Goal: Information Seeking & Learning: Find specific fact

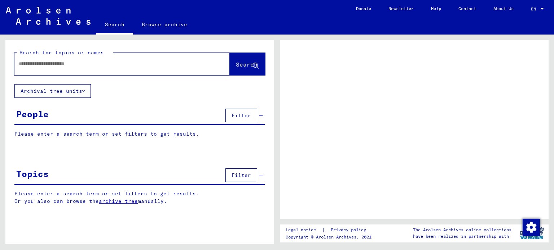
click at [95, 54] on mat-label "Search for topics or names" at bounding box center [61, 52] width 84 height 6
click at [98, 61] on input "text" at bounding box center [116, 64] width 194 height 8
type input "**********"
click at [252, 62] on span "Search" at bounding box center [247, 64] width 22 height 7
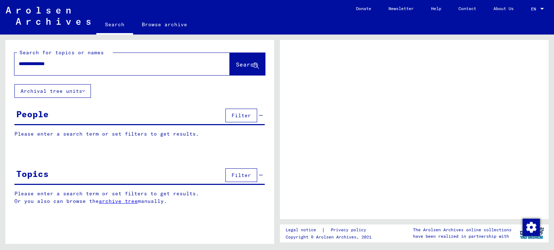
click at [252, 62] on span "Search" at bounding box center [247, 64] width 22 height 7
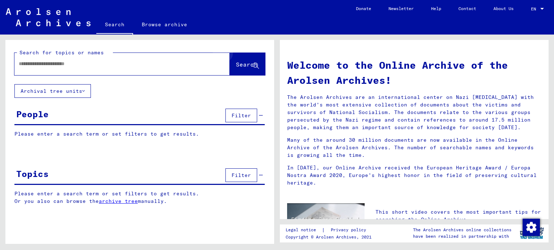
click at [252, 62] on span "Search" at bounding box center [247, 64] width 22 height 7
click at [150, 64] on input "text" at bounding box center [113, 64] width 189 height 8
click at [156, 140] on div "Please enter a search term or set filters to get results. Signature Last Name F…" at bounding box center [139, 139] width 268 height 18
click at [173, 134] on p "Please enter a search term or set filters to get results." at bounding box center [139, 134] width 250 height 8
click at [235, 114] on span "Filter" at bounding box center [240, 115] width 19 height 6
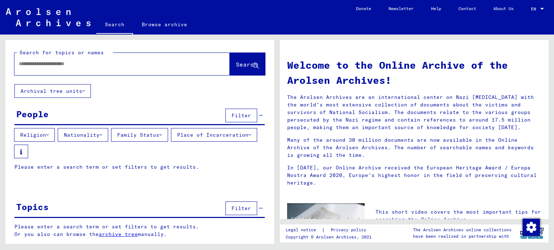
click at [126, 133] on button "Family Status" at bounding box center [139, 135] width 57 height 14
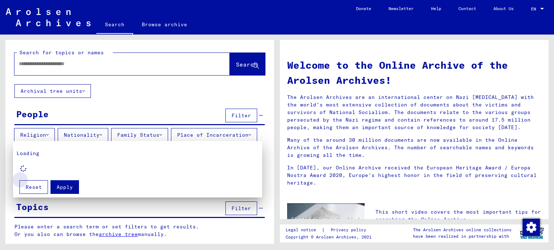
click at [41, 183] on button "Reset" at bounding box center [33, 188] width 28 height 14
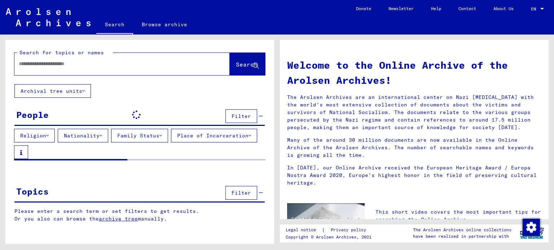
click at [93, 60] on div at bounding box center [111, 64] width 194 height 16
click at [82, 63] on input "text" at bounding box center [113, 64] width 189 height 8
type input "**********"
click at [167, 20] on link "Browse archive" at bounding box center [164, 24] width 63 height 17
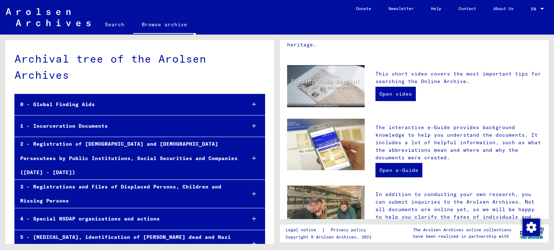
click at [114, 18] on link "Search" at bounding box center [114, 24] width 37 height 17
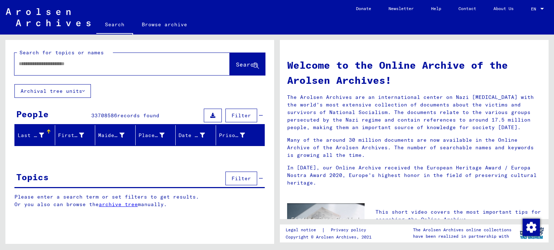
click at [90, 67] on input "text" at bounding box center [113, 64] width 189 height 8
type input "**********"
click at [236, 63] on span "Search" at bounding box center [247, 64] width 22 height 7
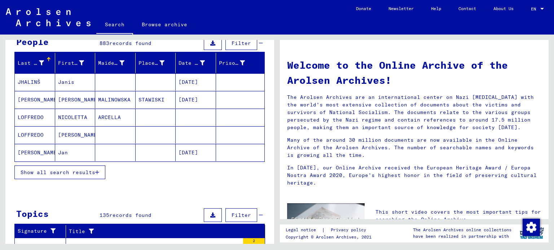
scroll to position [73, 0]
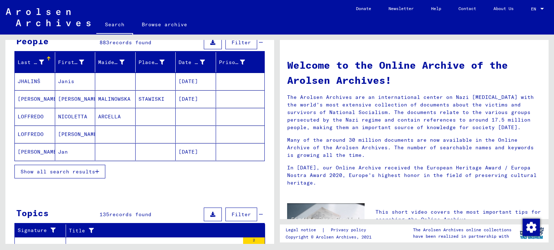
click at [71, 171] on span "Show all search results" at bounding box center [58, 172] width 75 height 6
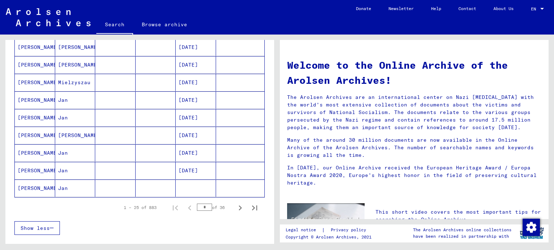
scroll to position [0, 0]
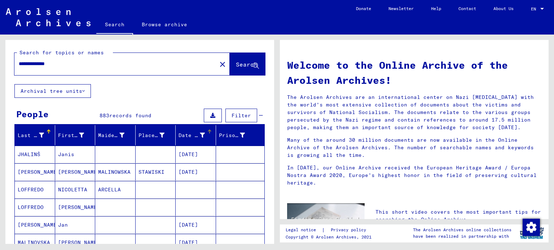
click at [200, 132] on div at bounding box center [202, 136] width 5 height 8
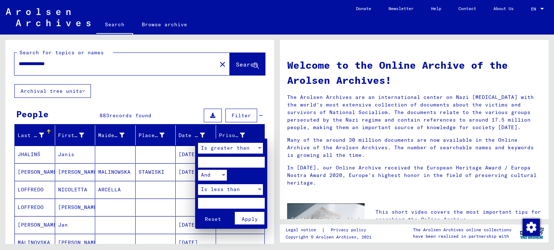
click at [211, 165] on input "number" at bounding box center [231, 162] width 67 height 11
type input "****"
click at [252, 217] on span "Apply" at bounding box center [249, 219] width 16 height 6
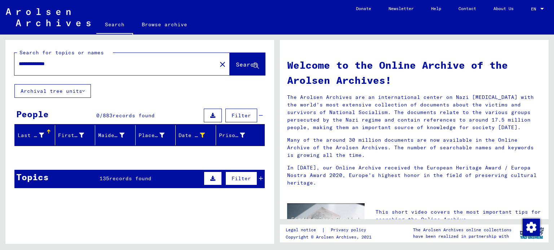
click at [202, 128] on mat-header-cell "Date of Birth" at bounding box center [196, 135] width 40 height 20
click at [207, 132] on div at bounding box center [209, 132] width 4 height 4
click at [200, 137] on icon at bounding box center [202, 135] width 5 height 5
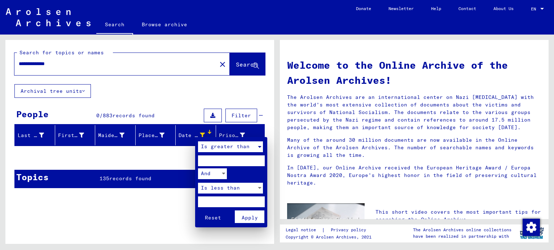
click at [216, 145] on span "Is greater than" at bounding box center [225, 146] width 49 height 6
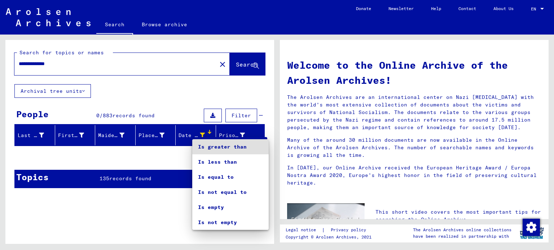
click at [210, 98] on div at bounding box center [277, 125] width 554 height 250
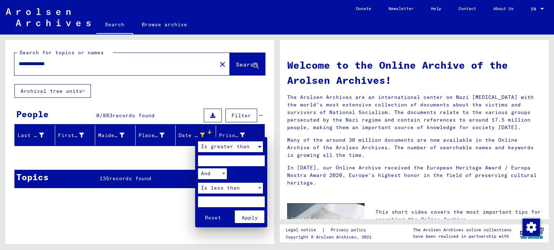
click at [210, 146] on span "Is greater than" at bounding box center [225, 146] width 49 height 6
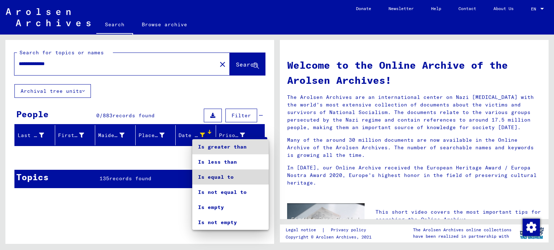
click at [210, 179] on span "Is equal to" at bounding box center [230, 177] width 65 height 15
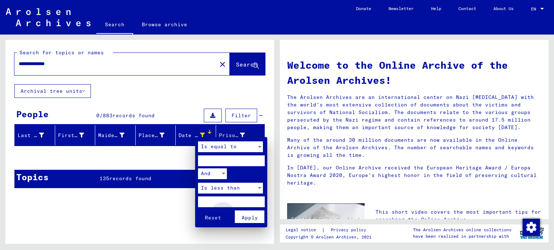
click at [245, 218] on span "Apply" at bounding box center [249, 218] width 16 height 6
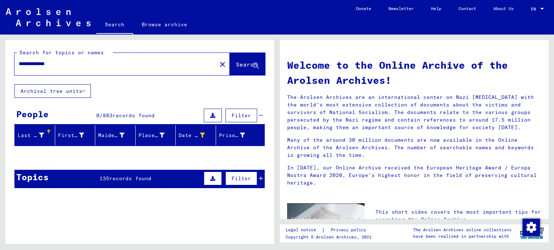
drag, startPoint x: 27, startPoint y: 63, endPoint x: 13, endPoint y: 62, distance: 14.2
click at [13, 62] on div "**********" at bounding box center [139, 62] width 268 height 44
type input "**********"
click at [180, 138] on div "Date of Birth" at bounding box center [191, 136] width 26 height 8
click at [200, 132] on div "Date of Birth" at bounding box center [192, 136] width 28 height 8
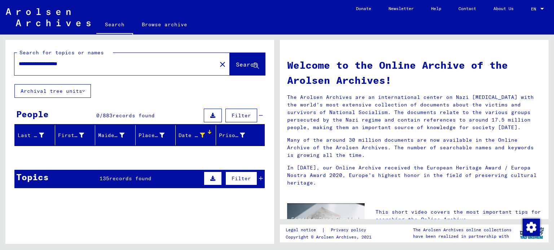
click at [200, 132] on div at bounding box center [202, 136] width 5 height 8
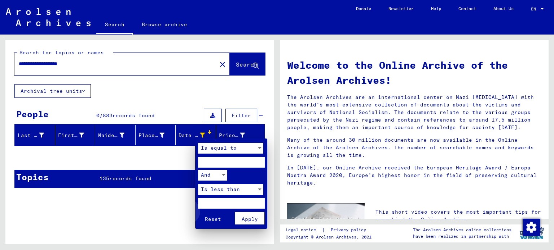
click at [210, 216] on span "Reset" at bounding box center [213, 219] width 16 height 6
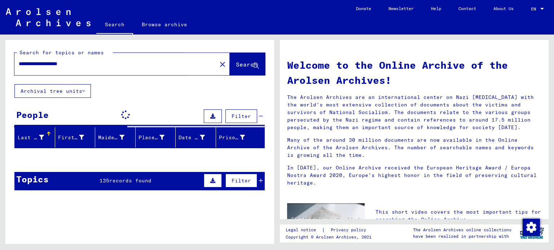
click at [236, 67] on span "Search" at bounding box center [247, 64] width 22 height 7
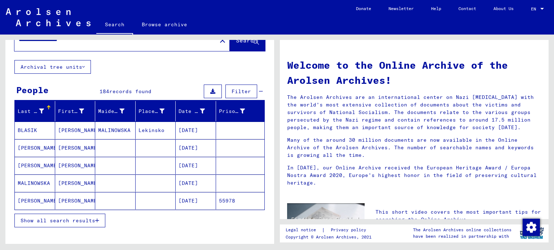
scroll to position [25, 0]
click at [178, 111] on div "Date of Birth" at bounding box center [191, 111] width 26 height 8
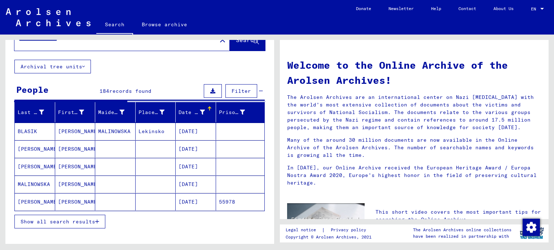
click at [189, 111] on div "Date of Birth" at bounding box center [191, 113] width 26 height 8
click at [194, 109] on div "Date of Birth" at bounding box center [191, 113] width 26 height 8
click at [200, 111] on icon at bounding box center [202, 112] width 5 height 5
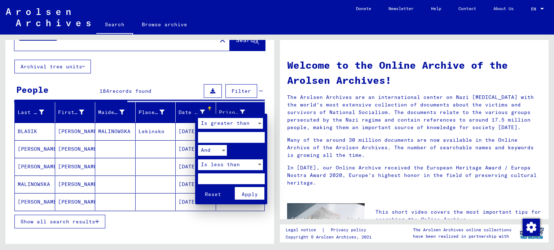
click at [220, 135] on input "number" at bounding box center [231, 137] width 67 height 11
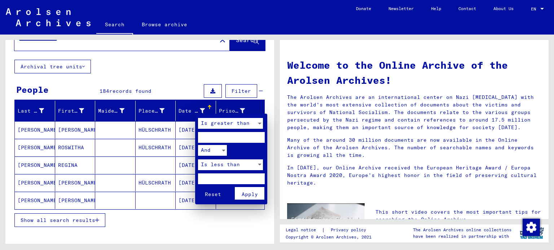
type input "****"
click at [244, 194] on span "Apply" at bounding box center [249, 194] width 16 height 6
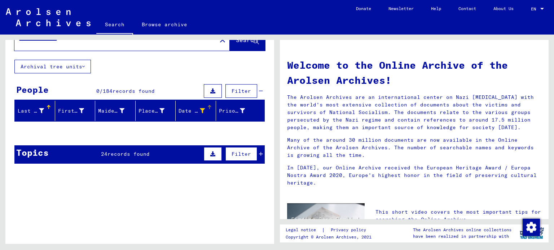
click at [200, 113] on div at bounding box center [202, 111] width 5 height 8
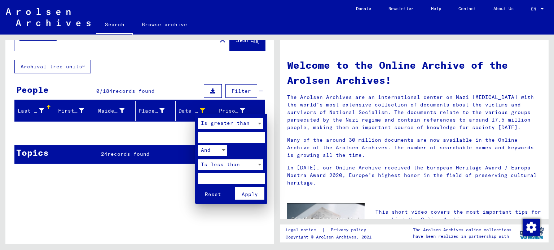
drag, startPoint x: 222, startPoint y: 134, endPoint x: 176, endPoint y: 138, distance: 45.9
click at [176, 138] on div "Is greater than **** And Is less than Reset Apply" at bounding box center [277, 125] width 554 height 250
click at [247, 191] on span "Apply" at bounding box center [249, 194] width 16 height 6
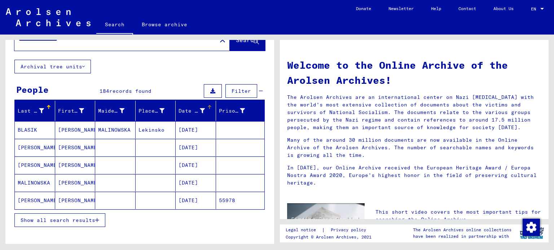
scroll to position [39, 0]
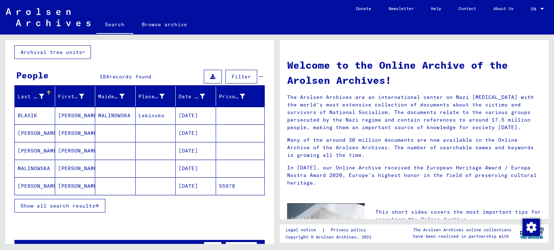
click at [82, 204] on span "Show all search results" at bounding box center [58, 206] width 75 height 6
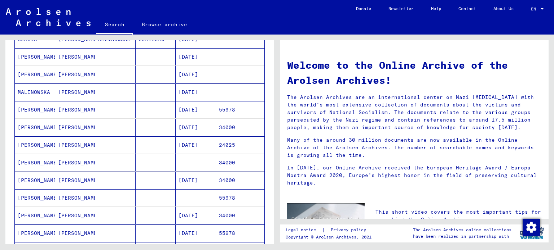
scroll to position [110, 0]
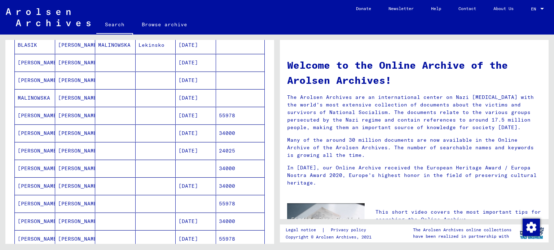
click at [44, 96] on mat-cell "MALINOWSKA" at bounding box center [35, 97] width 40 height 17
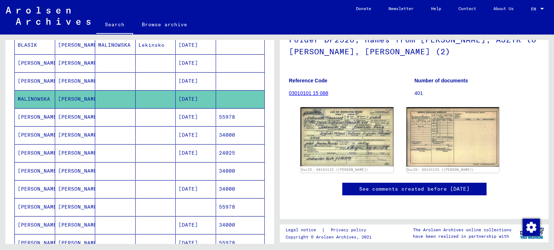
scroll to position [90, 0]
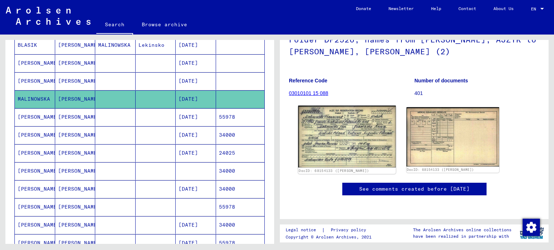
click at [337, 120] on img at bounding box center [346, 137] width 97 height 62
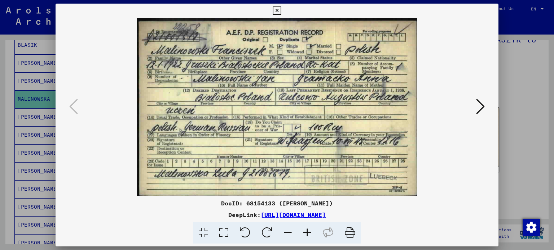
click at [530, 99] on div at bounding box center [277, 125] width 554 height 250
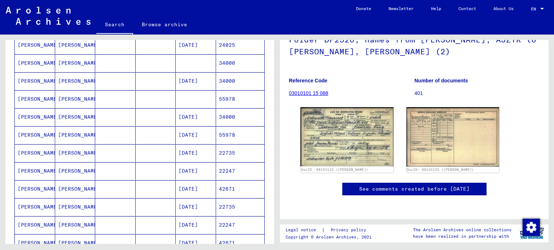
scroll to position [219, 0]
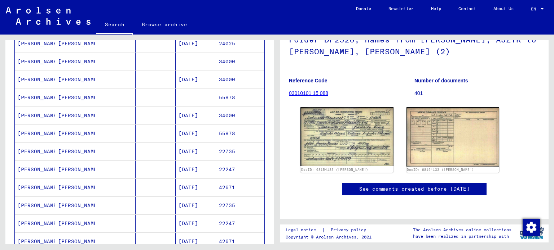
click at [39, 61] on mat-cell "[PERSON_NAME]" at bounding box center [35, 62] width 40 height 18
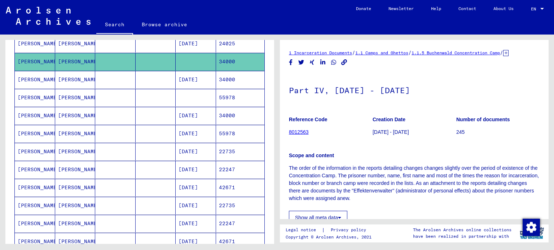
click at [35, 93] on mat-cell "[PERSON_NAME]" at bounding box center [35, 98] width 40 height 18
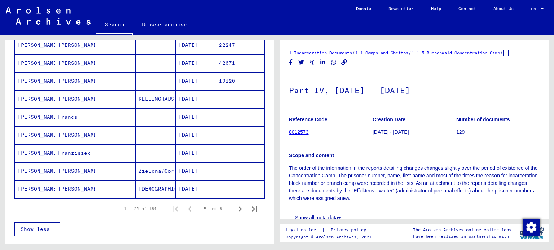
scroll to position [401, 0]
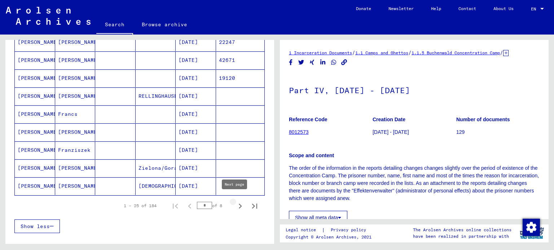
click at [235, 201] on icon "Next page" at bounding box center [240, 206] width 10 height 10
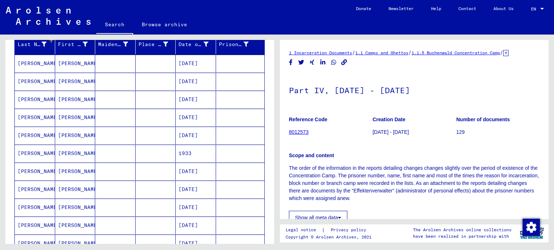
scroll to position [101, 0]
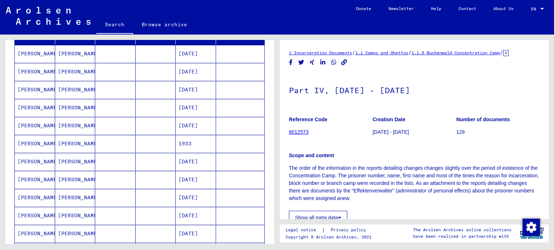
click at [35, 72] on mat-cell "[PERSON_NAME]" at bounding box center [35, 72] width 40 height 18
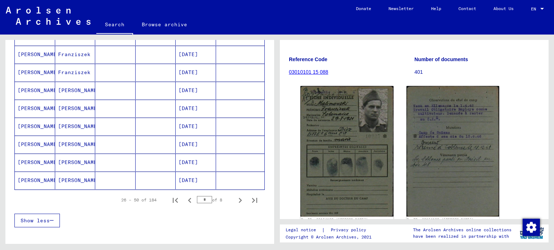
scroll to position [408, 0]
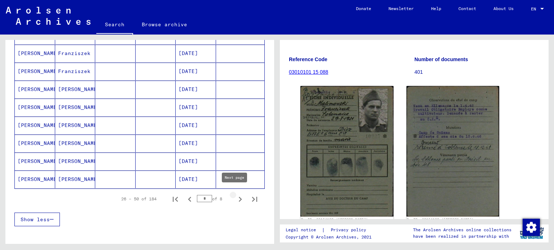
click at [235, 195] on icon "Next page" at bounding box center [240, 200] width 10 height 10
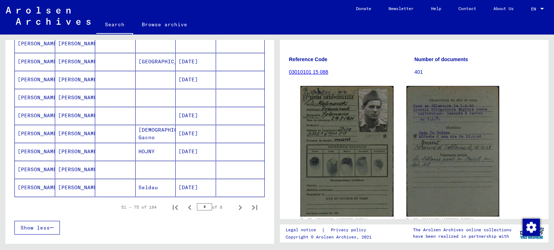
scroll to position [420, 0]
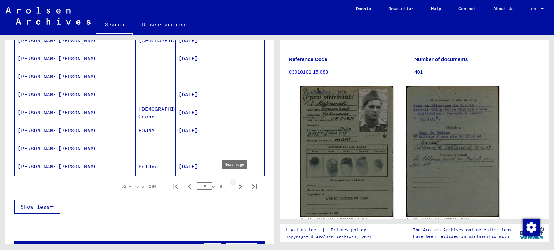
click at [235, 182] on icon "Next page" at bounding box center [240, 187] width 10 height 10
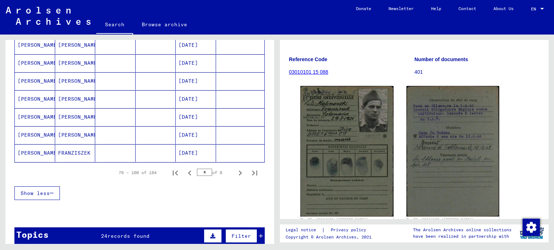
scroll to position [432, 0]
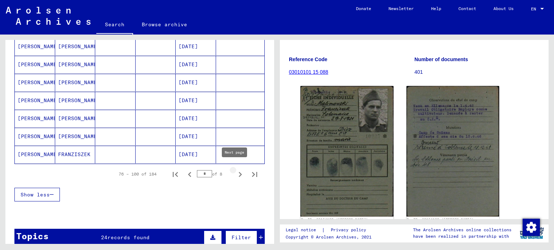
click at [235, 170] on icon "Next page" at bounding box center [240, 175] width 10 height 10
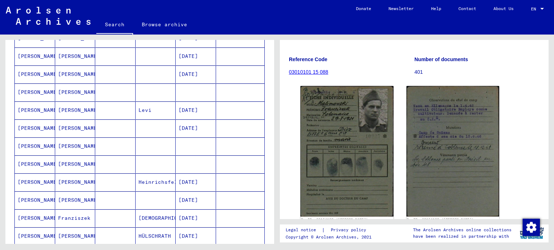
scroll to position [212, 0]
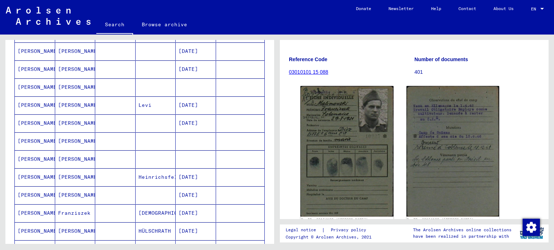
click at [43, 212] on mat-cell "[PERSON_NAME]" at bounding box center [35, 214] width 40 height 18
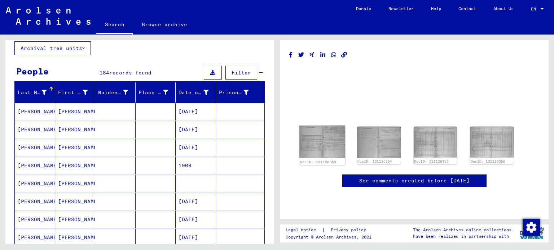
click at [315, 141] on img at bounding box center [322, 142] width 46 height 32
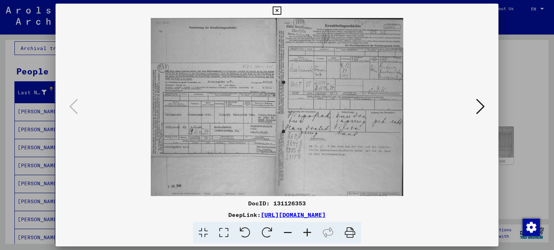
click at [480, 103] on icon at bounding box center [480, 106] width 9 height 17
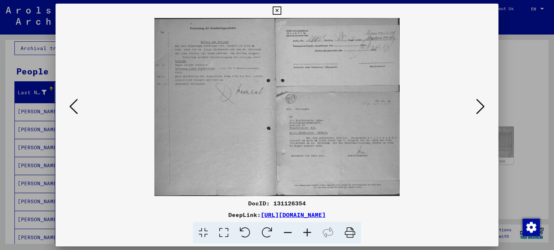
click at [480, 103] on icon at bounding box center [480, 106] width 9 height 17
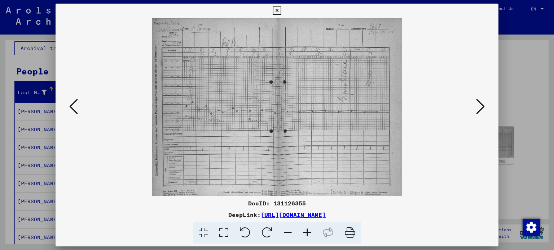
click at [510, 43] on div at bounding box center [277, 125] width 554 height 250
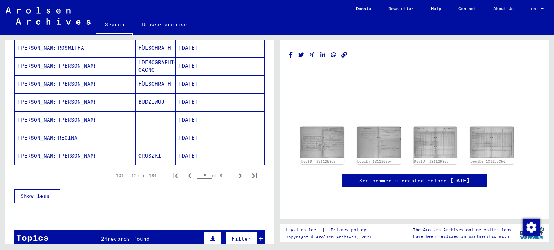
scroll to position [442, 0]
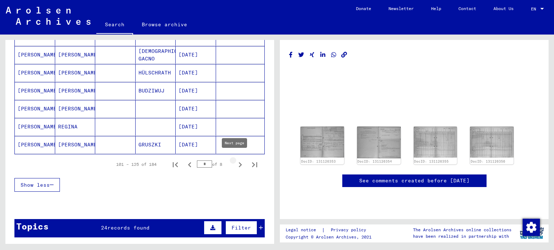
click at [239, 163] on icon "Next page" at bounding box center [240, 165] width 3 height 5
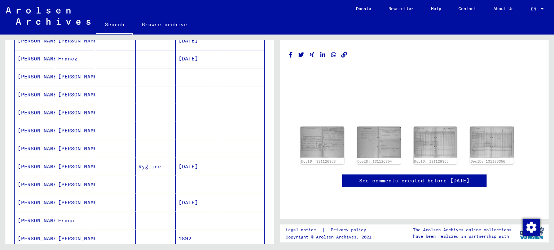
scroll to position [229, 0]
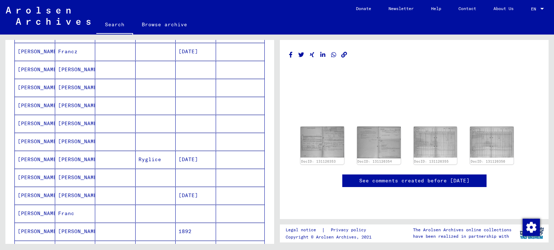
click at [44, 69] on mat-cell "[PERSON_NAME]" at bounding box center [35, 70] width 40 height 18
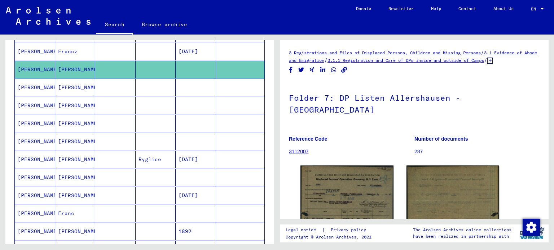
click at [34, 85] on mat-cell "[PERSON_NAME]" at bounding box center [35, 88] width 40 height 18
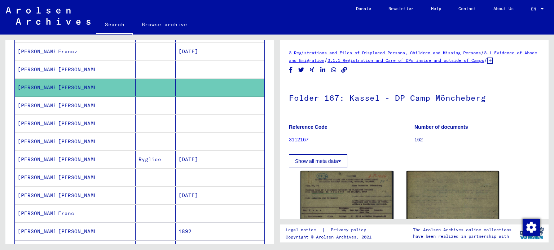
click at [29, 104] on mat-cell "[PERSON_NAME]" at bounding box center [35, 106] width 40 height 18
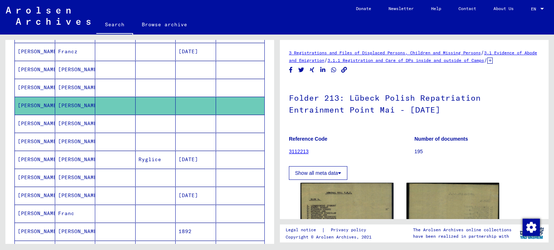
click at [25, 119] on mat-cell "[PERSON_NAME]" at bounding box center [35, 124] width 40 height 18
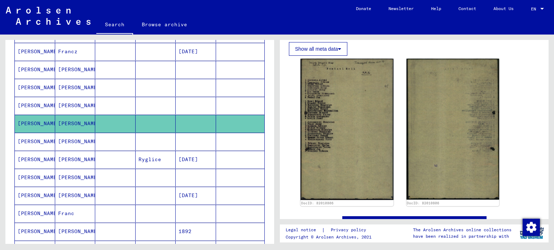
scroll to position [129, 0]
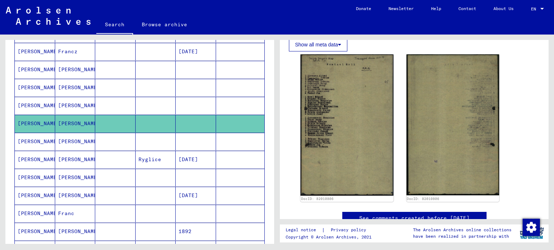
click at [31, 134] on mat-cell "[PERSON_NAME]" at bounding box center [35, 142] width 40 height 18
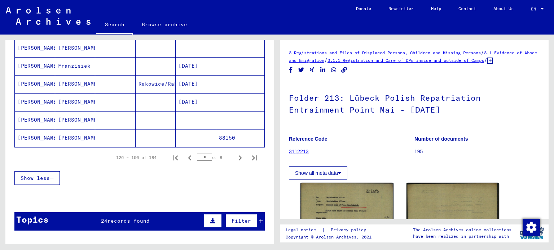
scroll to position [454, 0]
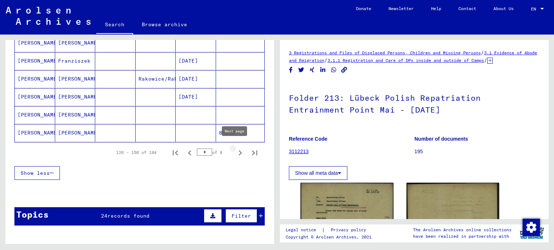
click at [235, 149] on icon "Next page" at bounding box center [240, 153] width 10 height 10
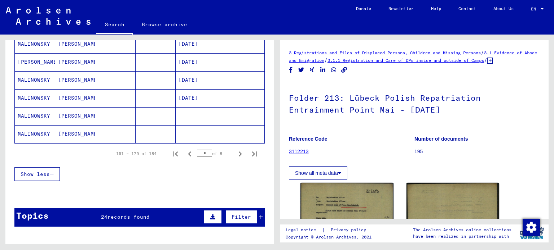
scroll to position [457, 0]
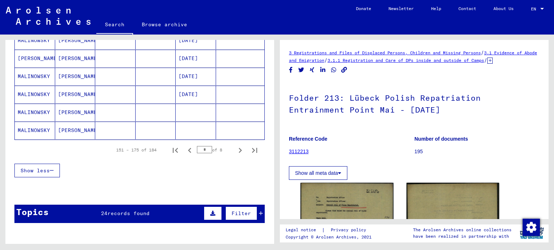
click at [275, 102] on div "**********" at bounding box center [138, 140] width 277 height 210
drag, startPoint x: 275, startPoint y: 102, endPoint x: 270, endPoint y: 101, distance: 5.6
click at [270, 101] on div "**********" at bounding box center [138, 140] width 277 height 210
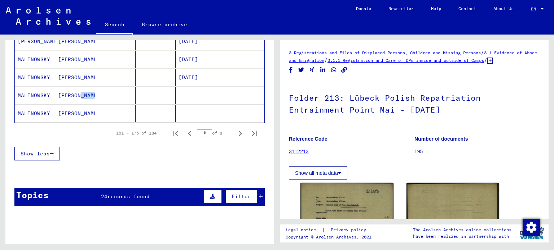
scroll to position [480, 0]
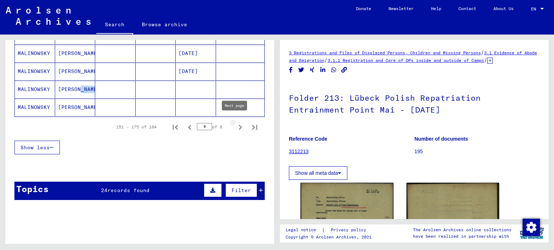
click at [237, 124] on icon "Next page" at bounding box center [240, 128] width 10 height 10
type input "*"
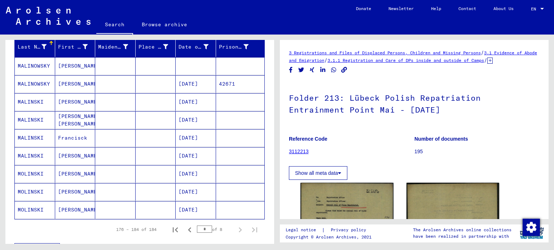
scroll to position [0, 0]
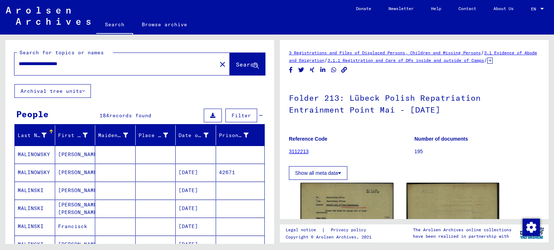
drag, startPoint x: 49, startPoint y: 65, endPoint x: 10, endPoint y: 62, distance: 38.7
click at [10, 62] on div "**********" at bounding box center [139, 62] width 268 height 44
type input "**********"
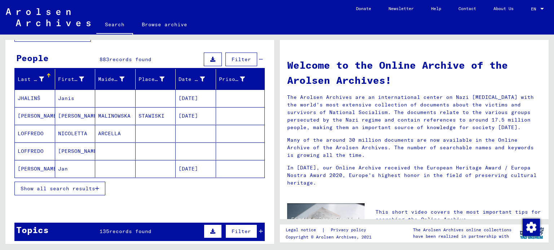
scroll to position [59, 0]
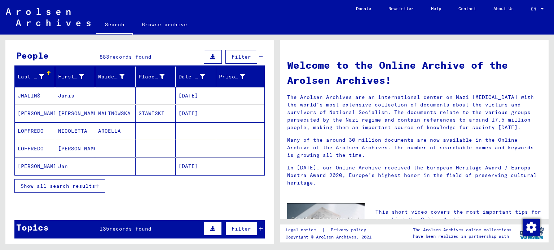
click at [84, 181] on button "Show all search results" at bounding box center [59, 186] width 91 height 14
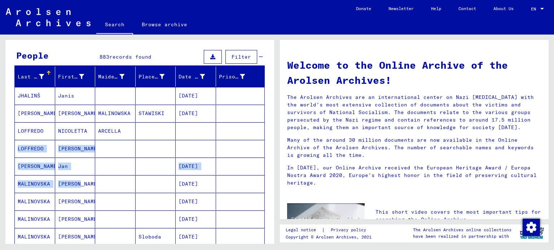
drag, startPoint x: 84, startPoint y: 181, endPoint x: 214, endPoint y: 126, distance: 140.4
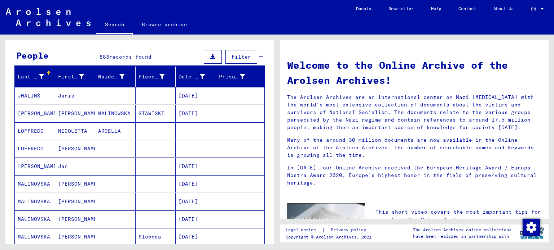
click at [246, 111] on mat-cell at bounding box center [240, 113] width 49 height 17
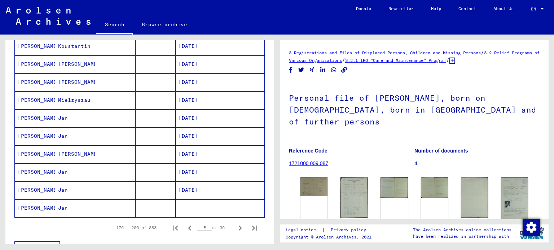
scroll to position [391, 0]
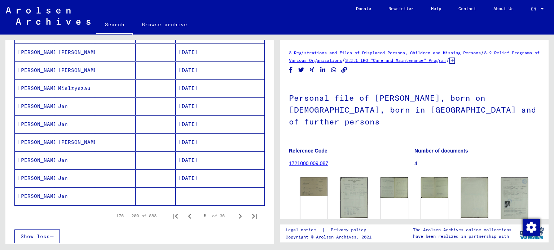
click at [45, 99] on mat-cell "[PERSON_NAME]" at bounding box center [35, 107] width 40 height 18
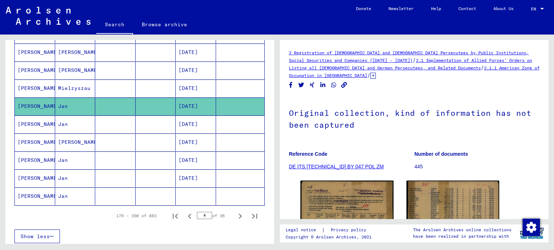
scroll to position [424, 0]
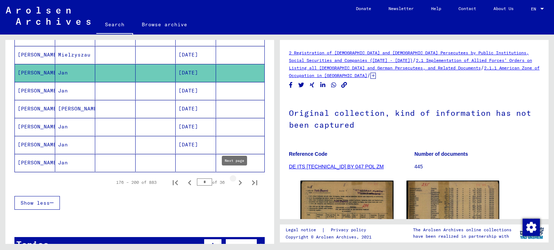
click at [236, 178] on icon "Next page" at bounding box center [240, 183] width 10 height 10
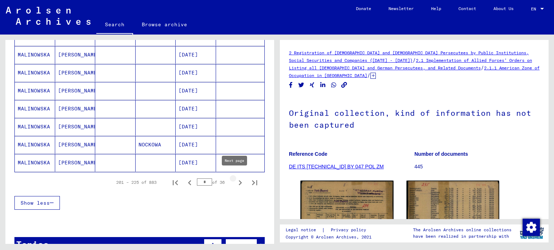
click at [235, 179] on icon "Next page" at bounding box center [240, 183] width 10 height 10
type input "**"
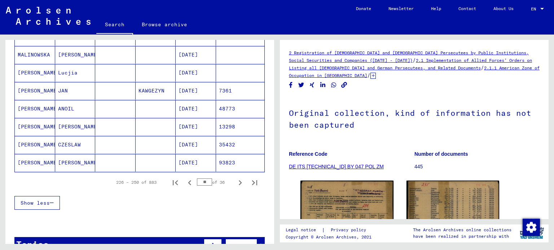
scroll to position [0, 0]
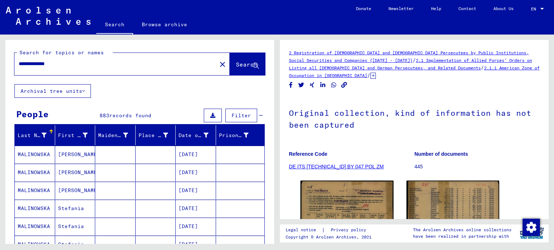
drag, startPoint x: 63, startPoint y: 59, endPoint x: 69, endPoint y: 65, distance: 7.7
click at [69, 65] on div "**********" at bounding box center [113, 64] width 198 height 16
drag, startPoint x: 69, startPoint y: 65, endPoint x: 0, endPoint y: 80, distance: 70.5
click at [0, 80] on div "**********" at bounding box center [138, 140] width 277 height 210
type input "********"
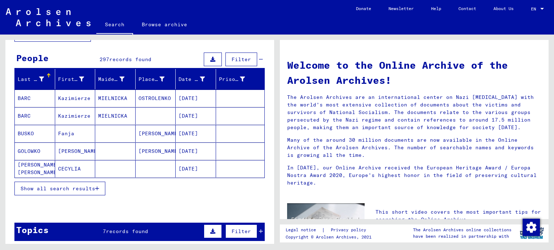
scroll to position [63, 0]
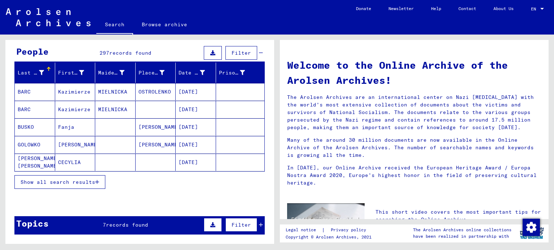
click at [58, 182] on span "Show all search results" at bounding box center [58, 182] width 75 height 6
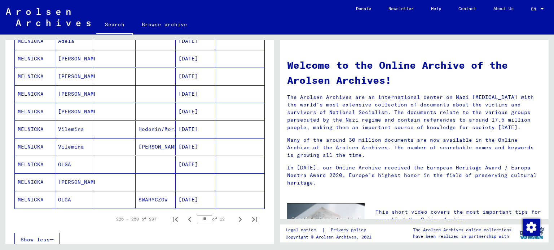
scroll to position [394, 0]
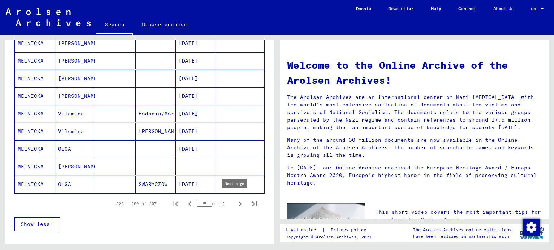
click at [239, 202] on icon "Next page" at bounding box center [240, 204] width 3 height 5
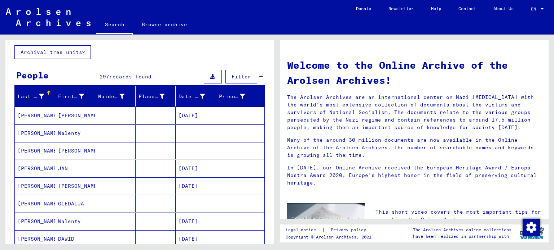
scroll to position [45, 0]
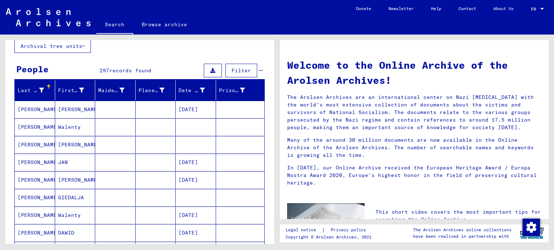
click at [28, 109] on mat-cell "[PERSON_NAME]" at bounding box center [35, 109] width 40 height 17
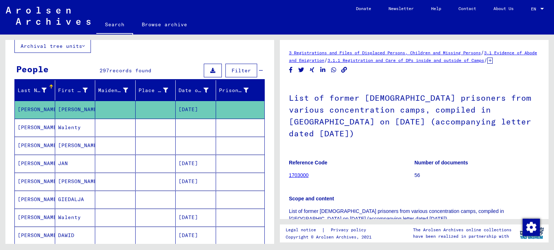
click at [28, 127] on mat-cell "[PERSON_NAME]" at bounding box center [35, 128] width 40 height 18
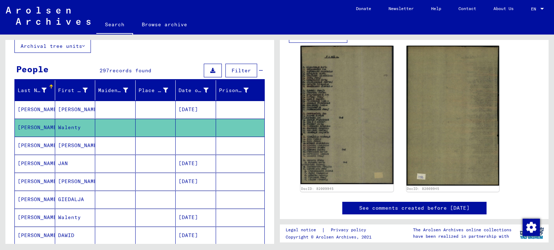
scroll to position [149, 0]
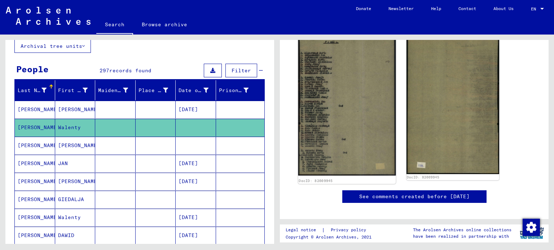
click at [330, 125] on img at bounding box center [346, 104] width 97 height 146
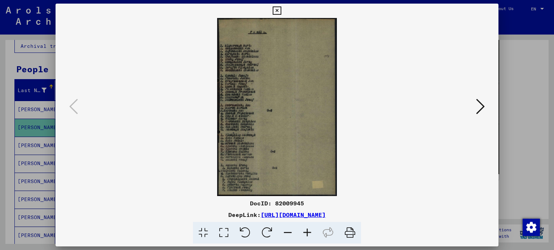
click at [528, 70] on div at bounding box center [277, 125] width 554 height 250
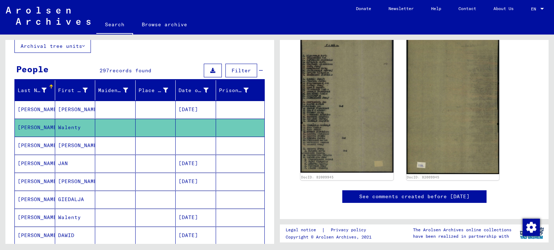
click at [53, 141] on mat-cell "[PERSON_NAME]" at bounding box center [35, 146] width 40 height 18
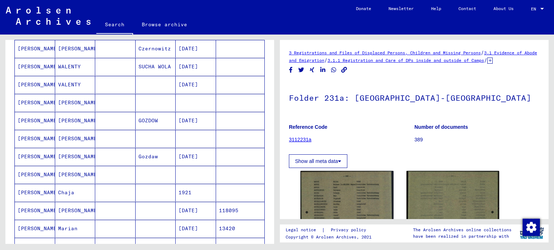
scroll to position [275, 0]
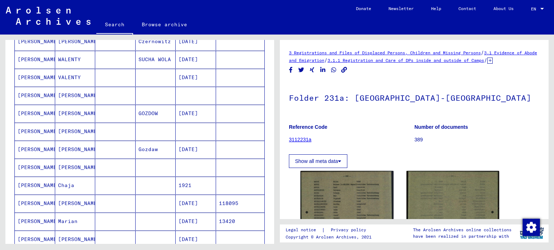
click at [36, 94] on mat-cell "[PERSON_NAME]" at bounding box center [35, 96] width 40 height 18
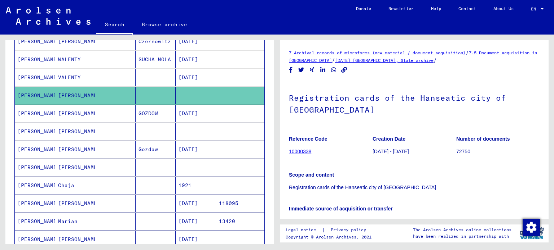
click at [36, 94] on mat-cell "[PERSON_NAME]" at bounding box center [35, 96] width 40 height 18
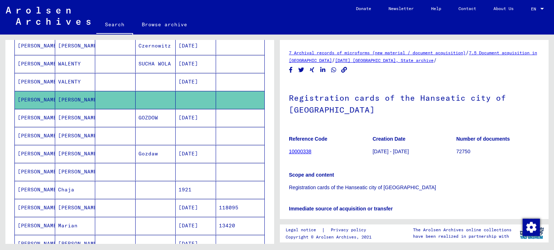
scroll to position [272, 0]
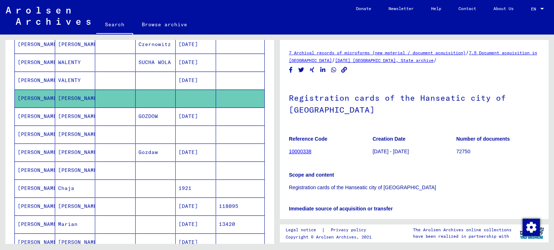
click at [64, 79] on mat-cell "VALENTY" at bounding box center [75, 81] width 40 height 18
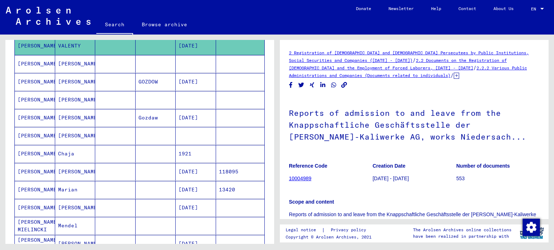
scroll to position [304, 0]
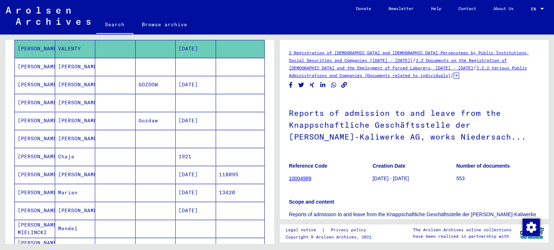
click at [68, 150] on mat-cell "Chaja" at bounding box center [75, 157] width 40 height 18
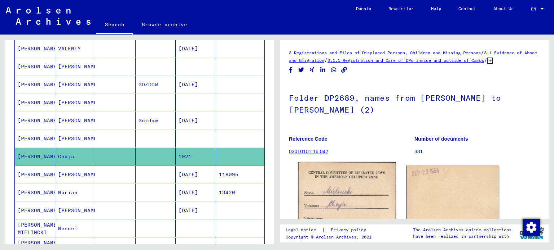
click at [332, 178] on img at bounding box center [346, 233] width 97 height 141
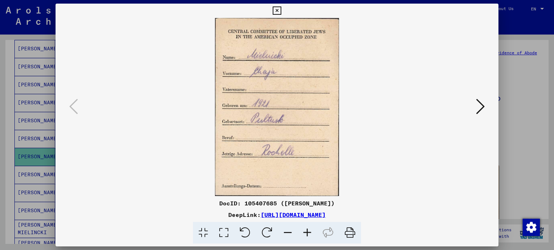
click at [513, 71] on div at bounding box center [277, 125] width 554 height 250
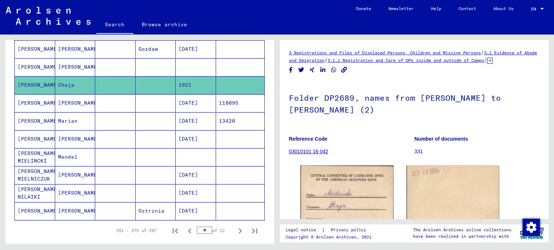
scroll to position [382, 0]
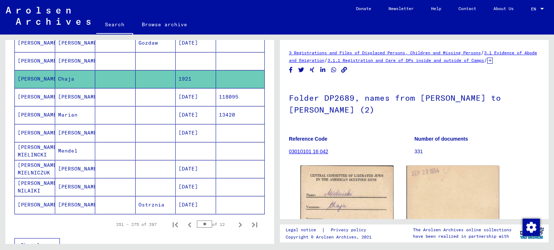
click at [55, 95] on mat-cell "[PERSON_NAME]" at bounding box center [75, 97] width 40 height 18
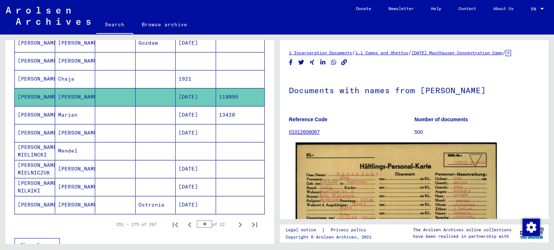
click at [369, 197] on img at bounding box center [396, 215] width 201 height 144
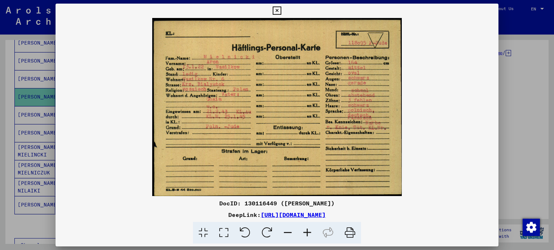
click at [506, 87] on div at bounding box center [277, 125] width 554 height 250
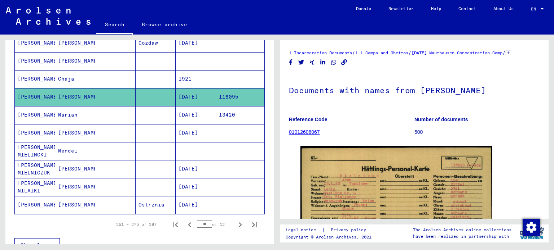
click at [30, 114] on mat-cell "[PERSON_NAME]" at bounding box center [35, 115] width 40 height 18
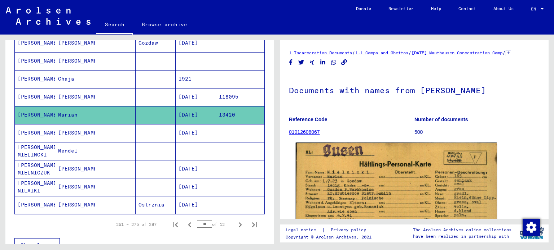
click at [348, 177] on img at bounding box center [396, 213] width 201 height 141
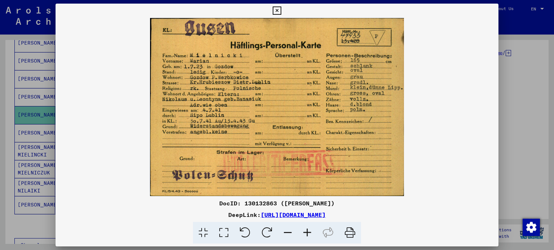
click at [525, 115] on div at bounding box center [277, 125] width 554 height 250
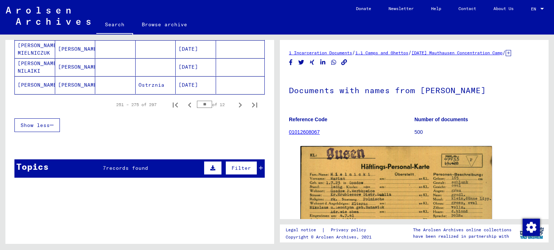
scroll to position [524, 0]
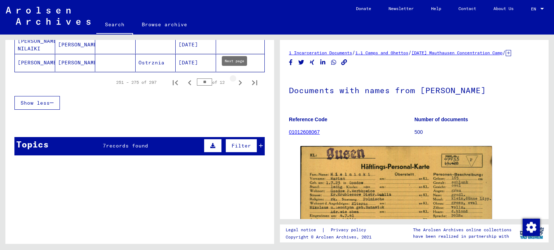
click at [239, 80] on icon "Next page" at bounding box center [240, 82] width 3 height 5
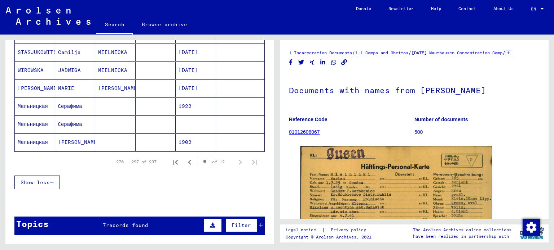
scroll to position [385, 0]
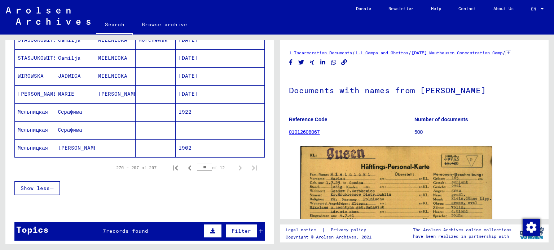
click at [201, 164] on input "**" at bounding box center [204, 167] width 15 height 7
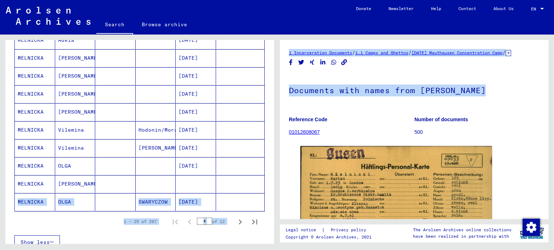
drag, startPoint x: 268, startPoint y: 178, endPoint x: 285, endPoint y: 133, distance: 47.8
click at [285, 35] on div "Search for topics or names ******** close Search Archival tree units People 297…" at bounding box center [277, 35] width 554 height 0
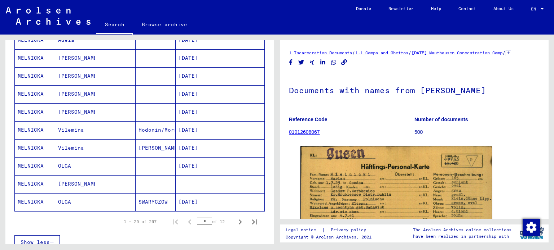
click at [275, 131] on div "Search for topics or names ******** close Search Archival tree units People 297…" at bounding box center [138, 140] width 277 height 210
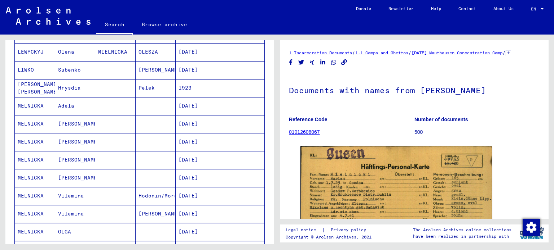
scroll to position [321, 0]
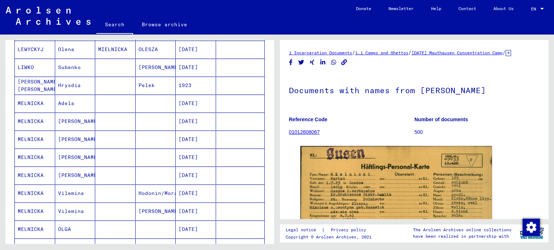
click at [52, 108] on mat-cell "MELNICKA" at bounding box center [35, 104] width 40 height 18
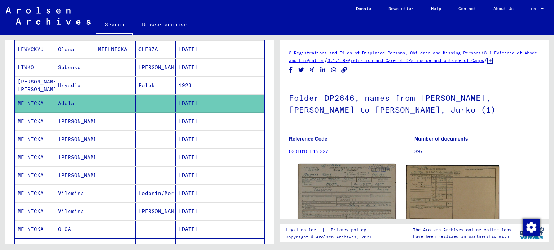
click at [340, 197] on img at bounding box center [346, 194] width 97 height 61
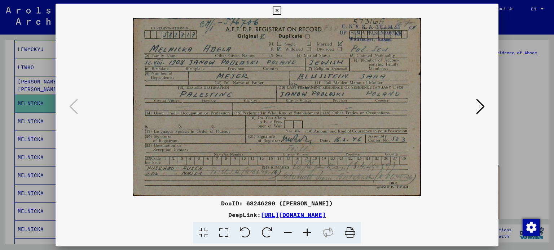
click at [35, 55] on div at bounding box center [277, 125] width 554 height 250
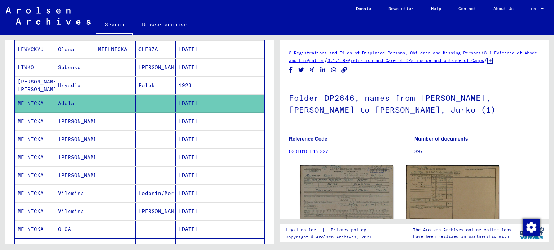
click at [32, 113] on mat-cell "MELNICKA" at bounding box center [35, 122] width 40 height 18
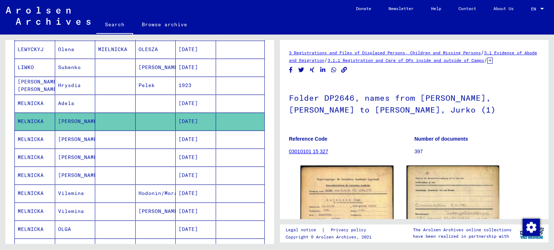
scroll to position [338, 0]
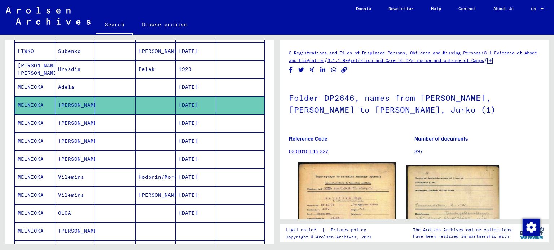
click at [379, 208] on img at bounding box center [346, 231] width 97 height 137
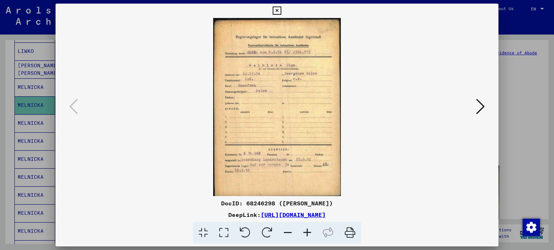
click at [58, 160] on div at bounding box center [277, 107] width 443 height 178
click at [35, 70] on div at bounding box center [277, 125] width 554 height 250
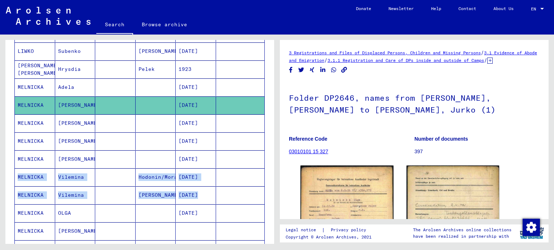
drag, startPoint x: 274, startPoint y: 155, endPoint x: 266, endPoint y: 207, distance: 52.2
click at [266, 207] on div "Search for topics or names ******** close Search Archival tree units People 297…" at bounding box center [138, 140] width 277 height 210
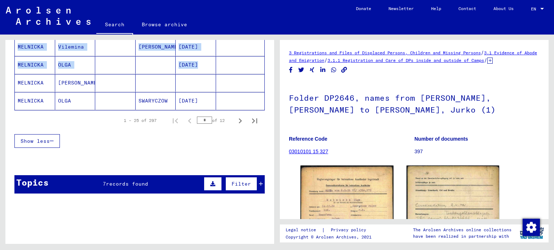
scroll to position [487, 0]
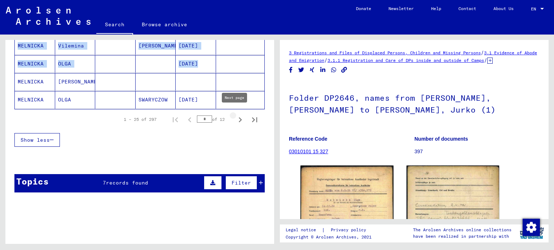
click at [237, 116] on icon "Next page" at bounding box center [240, 120] width 10 height 10
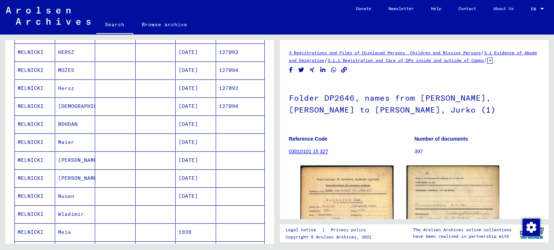
scroll to position [178, 0]
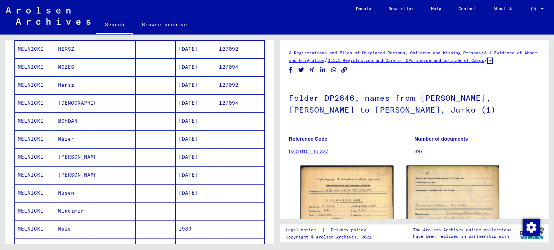
click at [76, 62] on mat-cell "MOZES" at bounding box center [75, 67] width 40 height 18
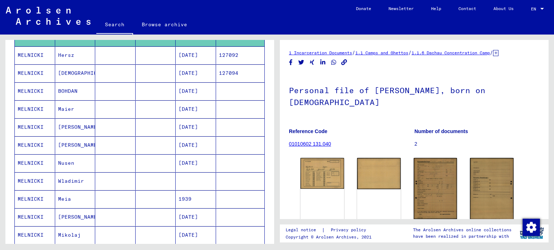
scroll to position [206, 0]
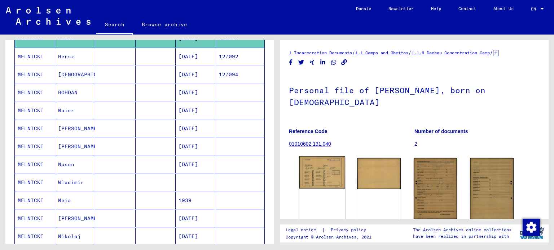
click at [317, 167] on img at bounding box center [322, 172] width 46 height 32
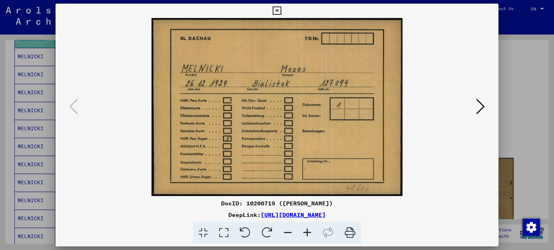
click at [479, 103] on icon at bounding box center [480, 106] width 9 height 17
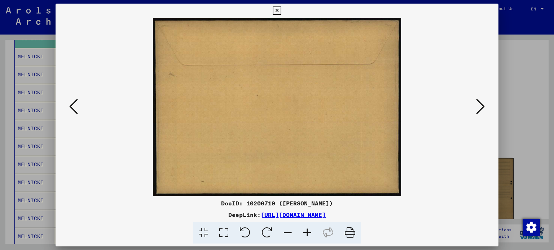
click at [509, 98] on div at bounding box center [277, 125] width 554 height 250
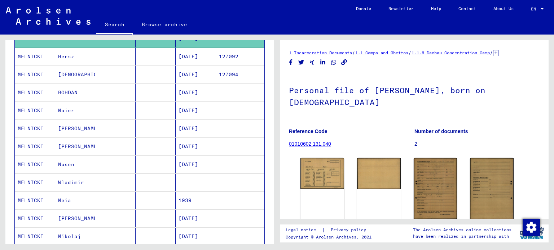
drag, startPoint x: 267, startPoint y: 101, endPoint x: 270, endPoint y: 115, distance: 14.2
click at [270, 115] on div "Search for topics or names ******** close Search Archival tree units People 297…" at bounding box center [139, 145] width 268 height 210
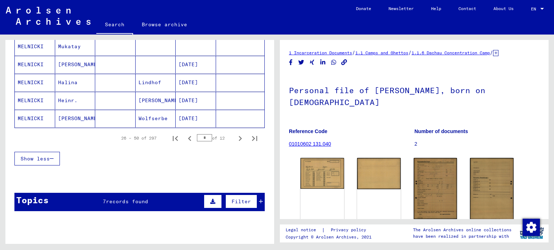
scroll to position [486, 0]
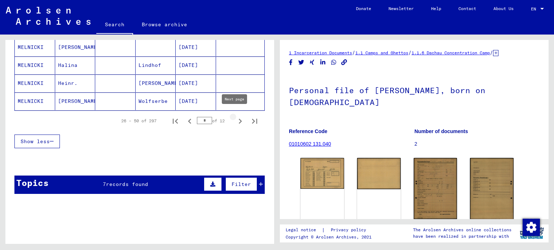
click at [239, 119] on icon "Next page" at bounding box center [240, 121] width 3 height 5
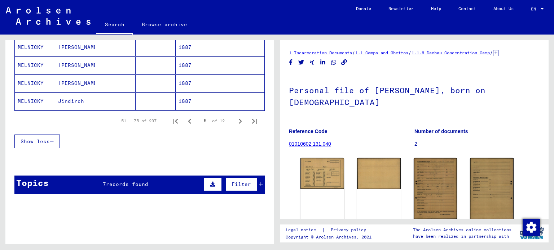
drag, startPoint x: 267, startPoint y: 161, endPoint x: 274, endPoint y: 136, distance: 25.6
click at [274, 136] on div "Search for topics or names ******** close Search Archival tree units People 297…" at bounding box center [139, 145] width 268 height 210
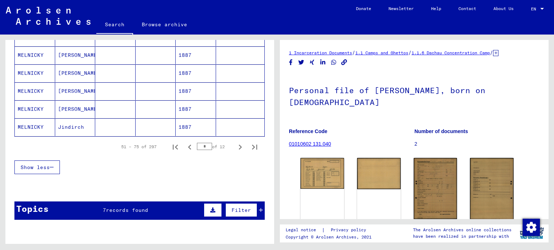
scroll to position [463, 0]
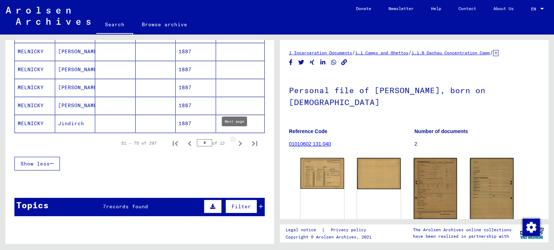
click at [236, 139] on icon "Next page" at bounding box center [240, 144] width 10 height 10
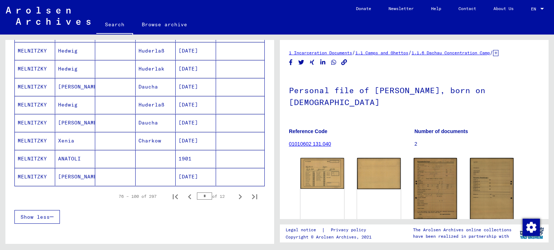
scroll to position [420, 0]
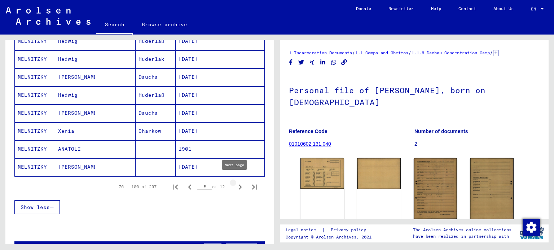
click at [235, 184] on icon "Next page" at bounding box center [240, 187] width 10 height 10
type input "*"
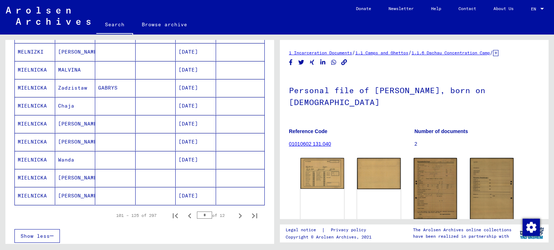
scroll to position [396, 0]
